Goal: Task Accomplishment & Management: Manage account settings

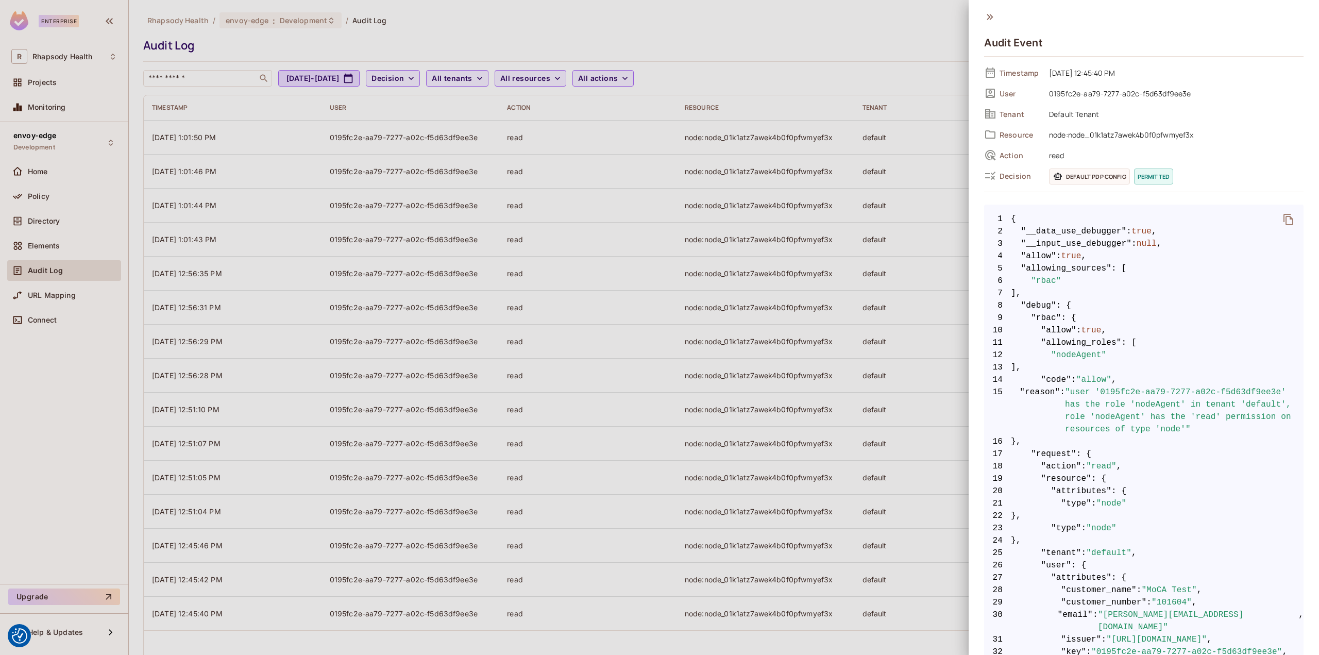
drag, startPoint x: 57, startPoint y: 204, endPoint x: 56, endPoint y: 197, distance: 6.7
click at [56, 197] on div at bounding box center [659, 327] width 1319 height 655
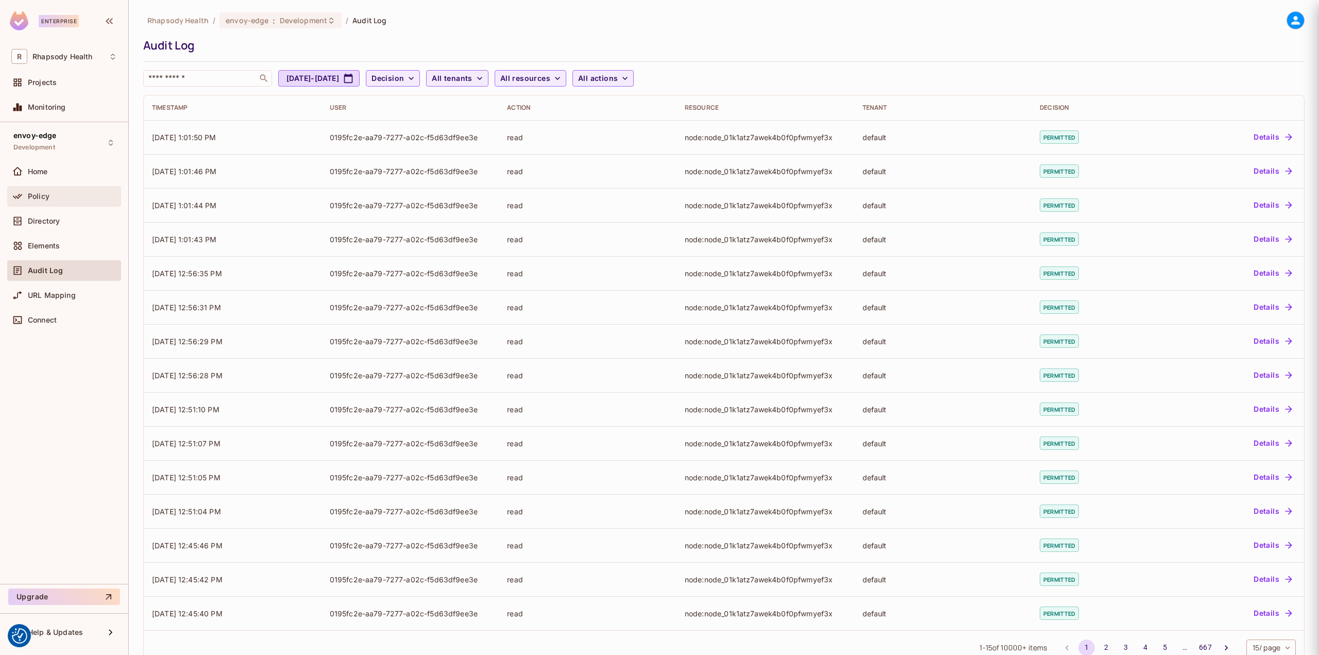
click at [42, 194] on span "Policy" at bounding box center [39, 196] width 22 height 8
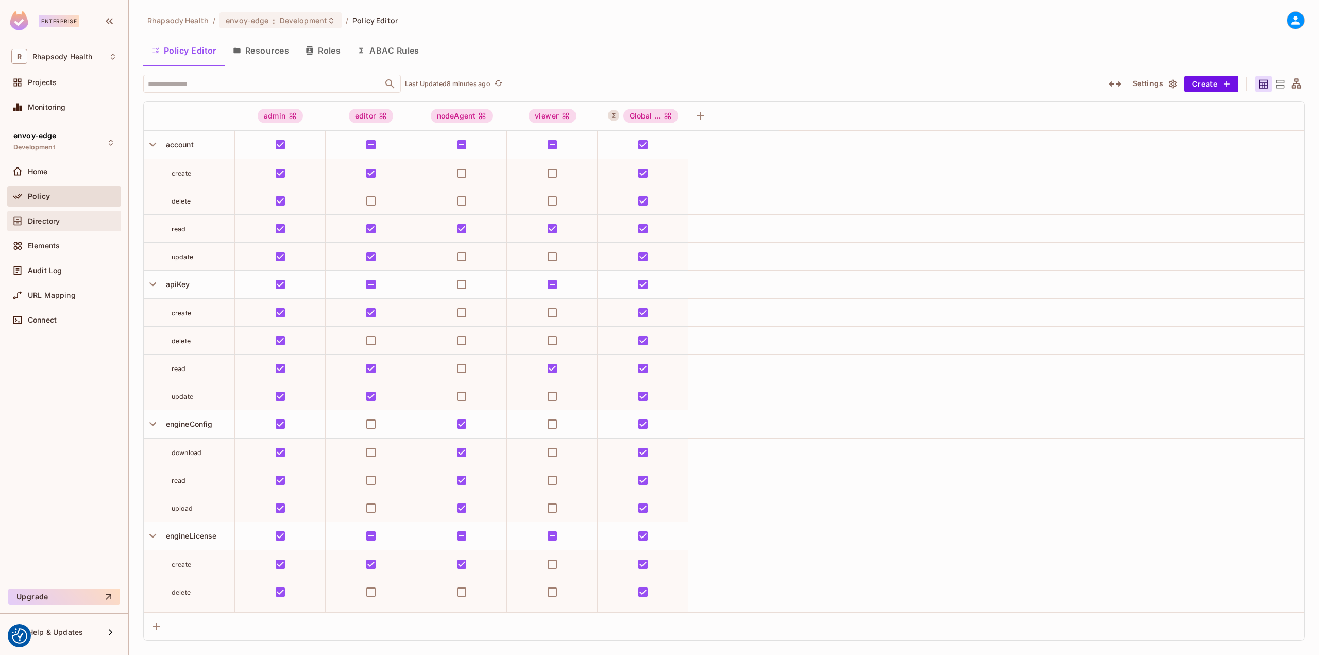
click at [54, 218] on span "Directory" at bounding box center [44, 221] width 32 height 8
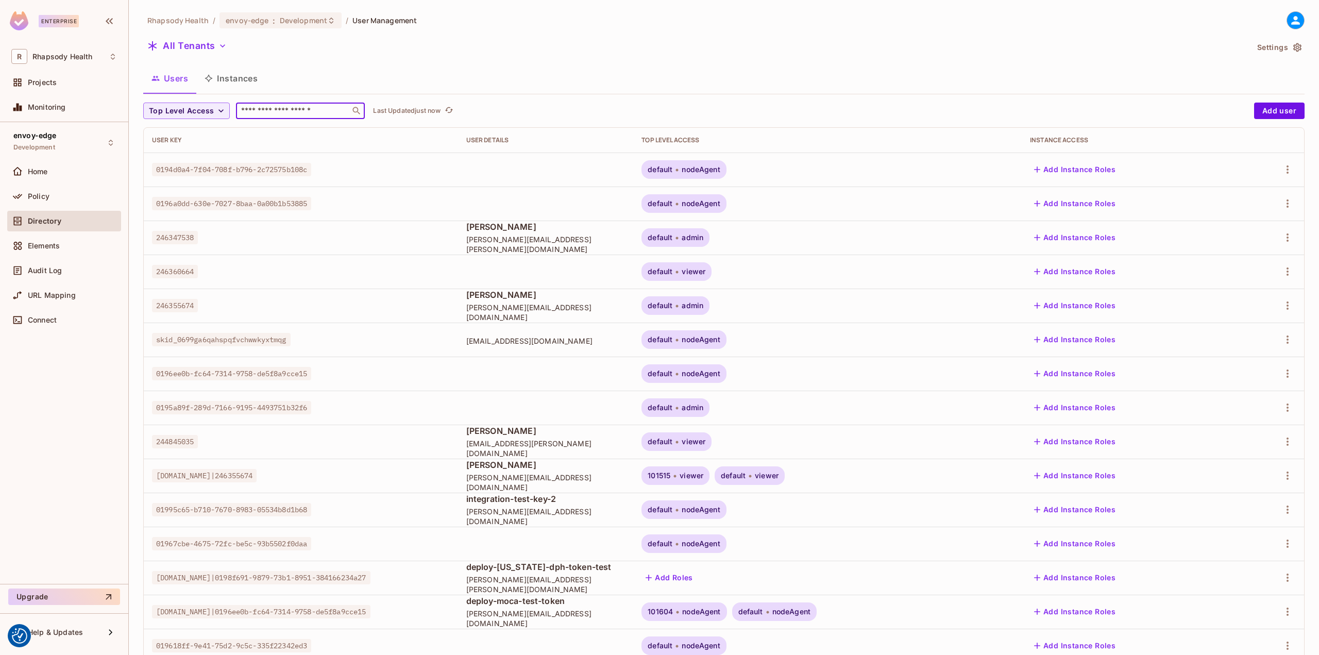
drag, startPoint x: 266, startPoint y: 112, endPoint x: 275, endPoint y: 109, distance: 9.3
click at [266, 112] on input "text" at bounding box center [293, 111] width 108 height 10
type input "****"
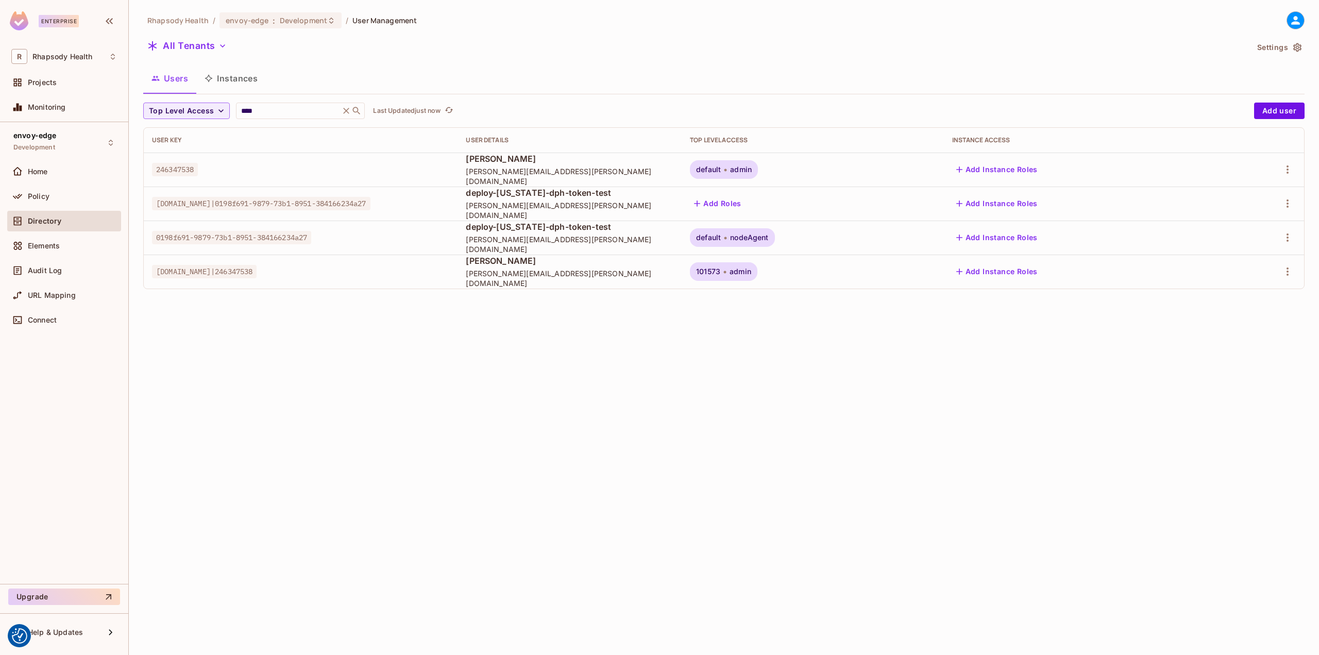
click at [1280, 267] on div at bounding box center [1261, 271] width 69 height 16
click at [1283, 271] on icon "button" at bounding box center [1288, 271] width 12 height 12
click at [1239, 334] on span "Edit Attributes" at bounding box center [1246, 340] width 57 height 16
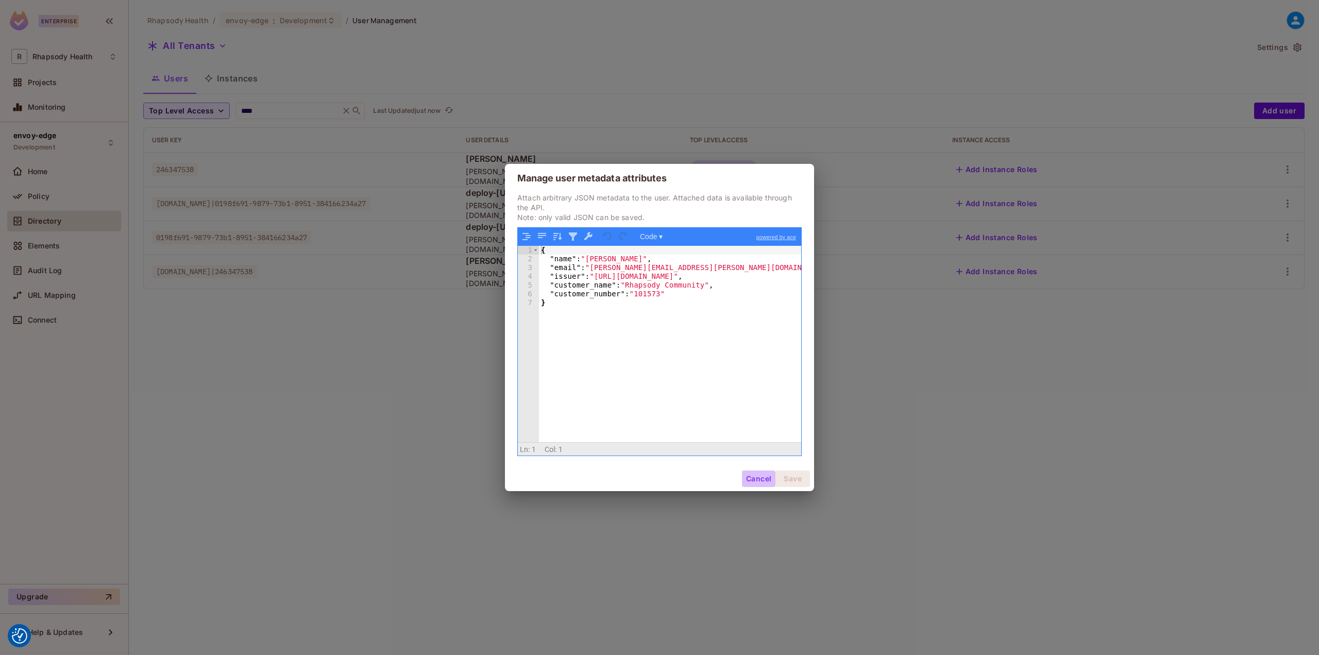
click at [759, 479] on button "Cancel" at bounding box center [759, 479] width 34 height 16
